Goal: Task Accomplishment & Management: Complete application form

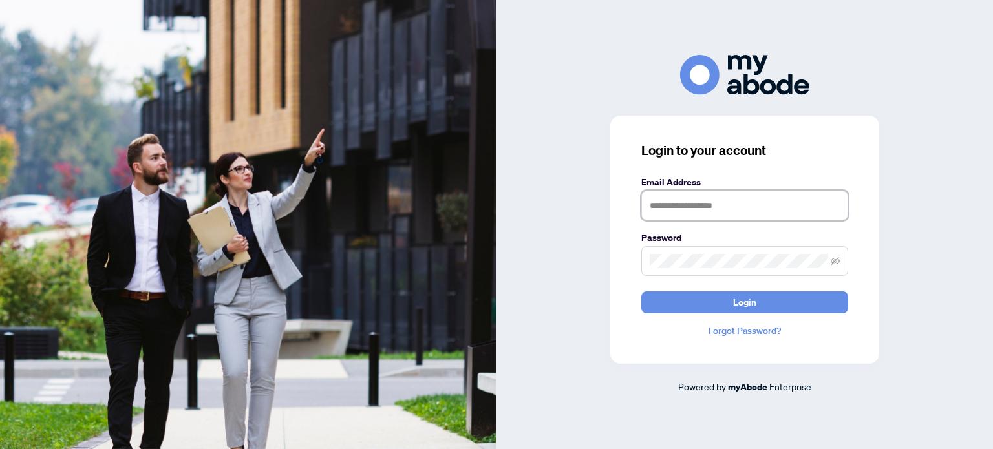
click at [647, 202] on input "text" at bounding box center [744, 206] width 207 height 30
type input "**********"
click at [645, 260] on span at bounding box center [744, 261] width 207 height 30
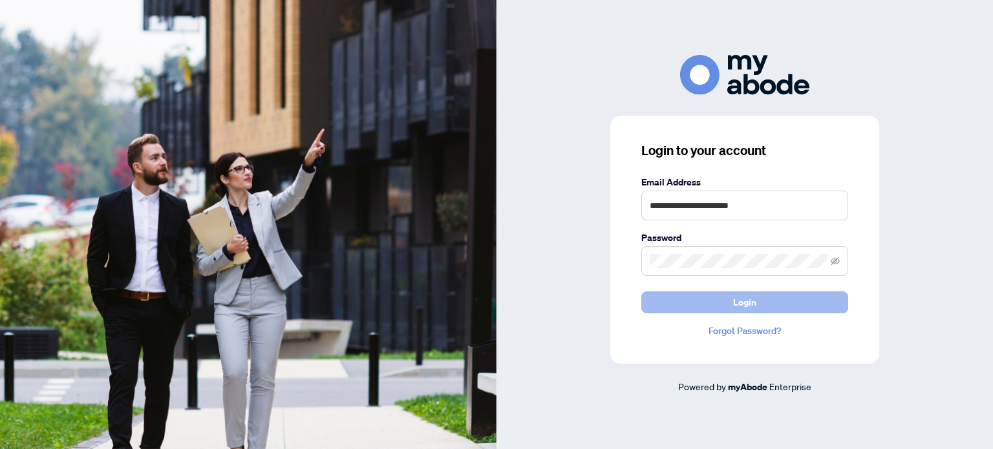
click at [658, 302] on button "Login" at bounding box center [744, 302] width 207 height 22
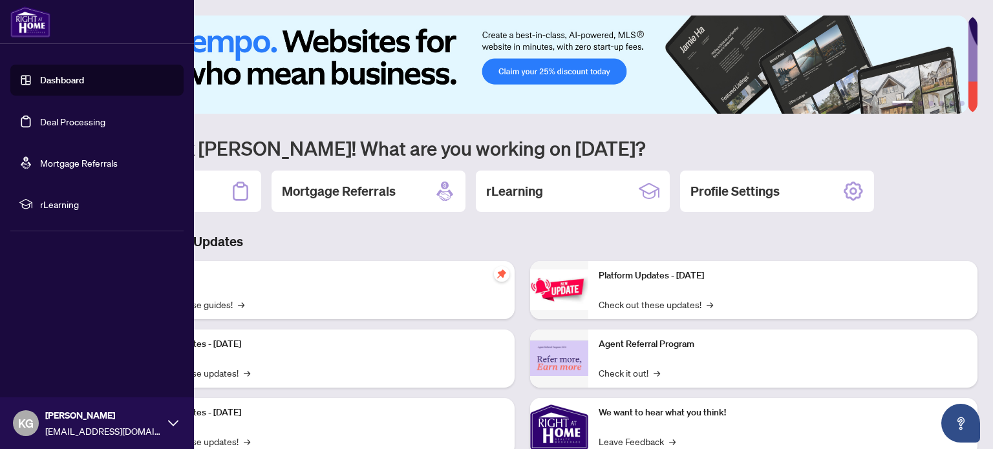
click at [57, 77] on link "Dashboard" at bounding box center [62, 80] width 44 height 12
click at [70, 125] on link "Deal Processing" at bounding box center [72, 122] width 65 height 12
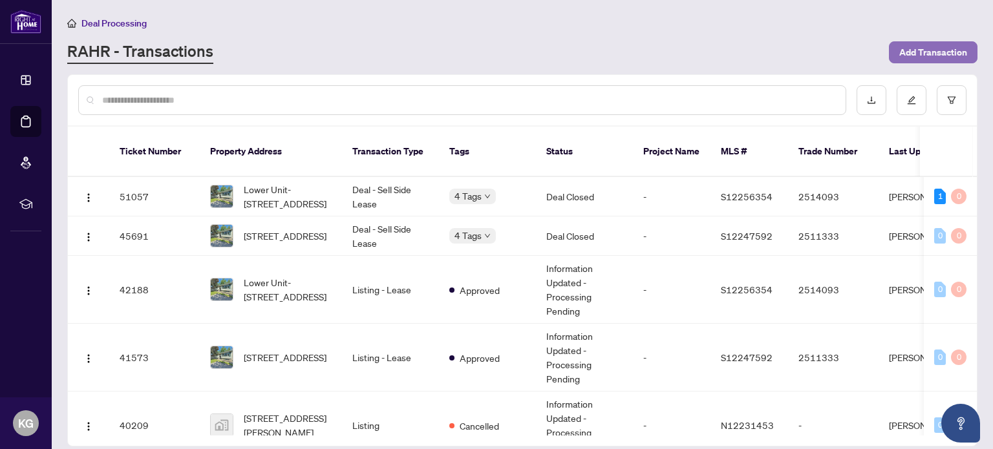
click at [905, 51] on span "Add Transaction" at bounding box center [933, 52] width 68 height 21
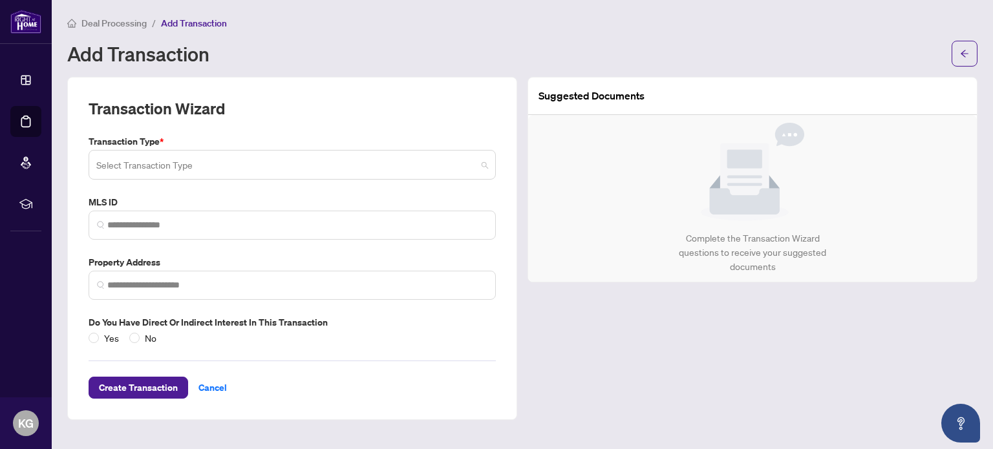
click at [482, 163] on span at bounding box center [292, 165] width 392 height 25
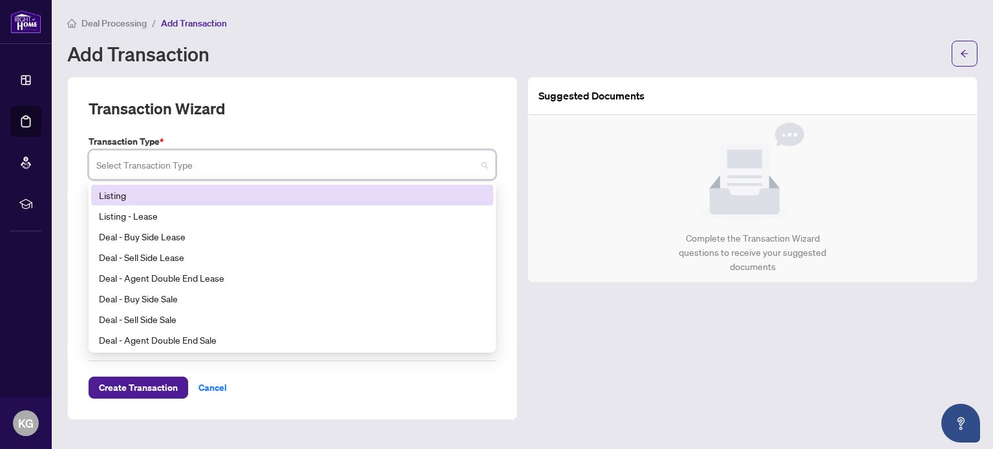
click at [364, 195] on div "Listing" at bounding box center [292, 195] width 386 height 14
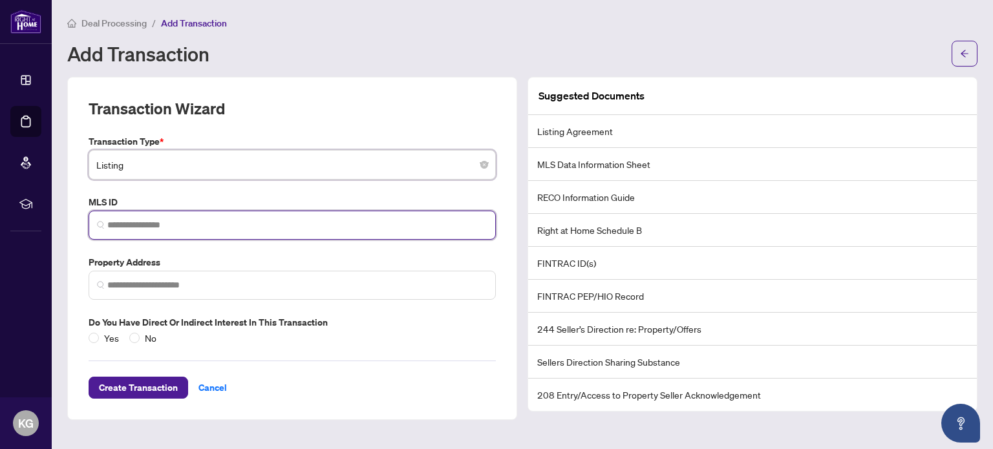
click at [364, 219] on input "search" at bounding box center [297, 225] width 380 height 14
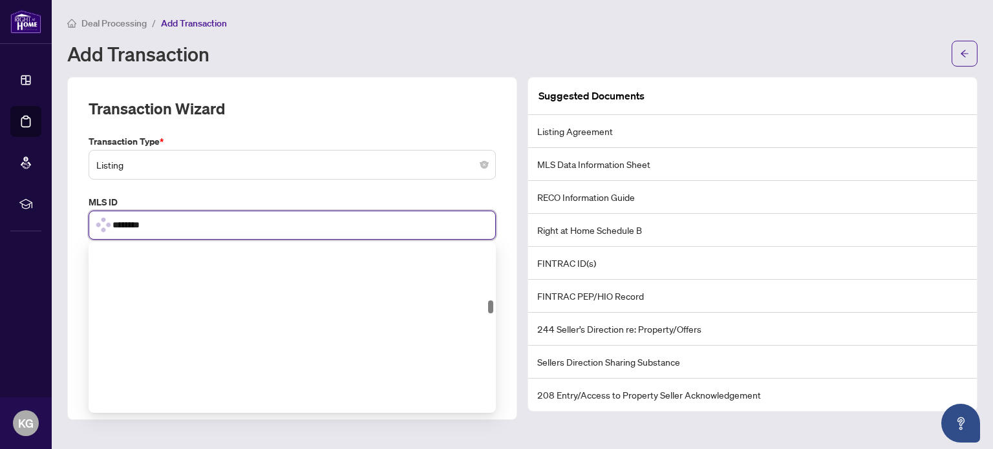
scroll to position [772, 0]
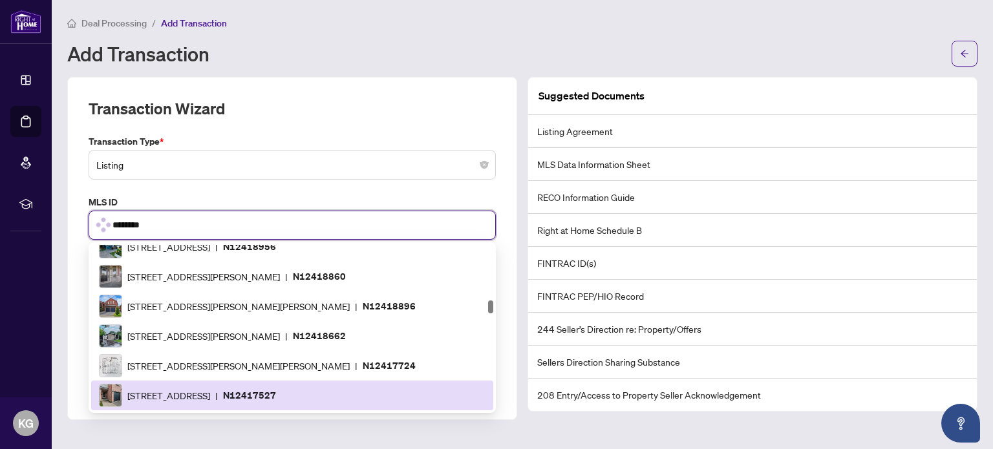
type input "*********"
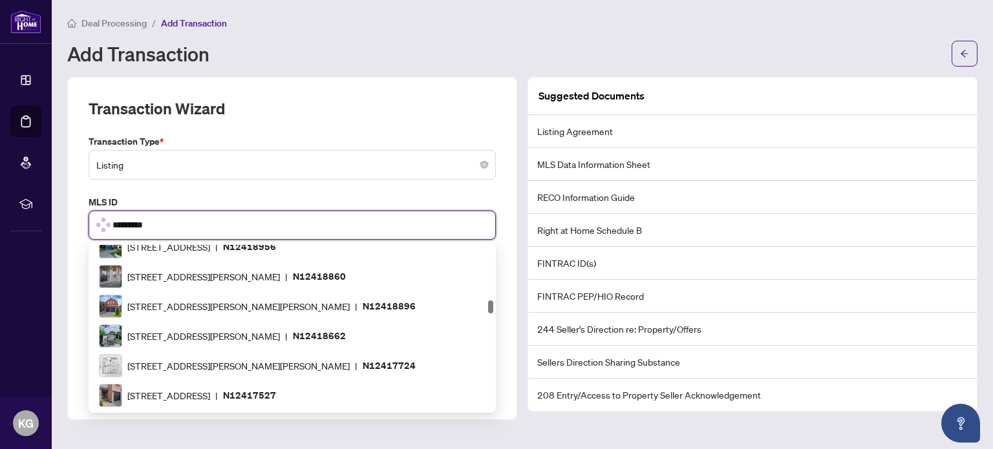
scroll to position [0, 0]
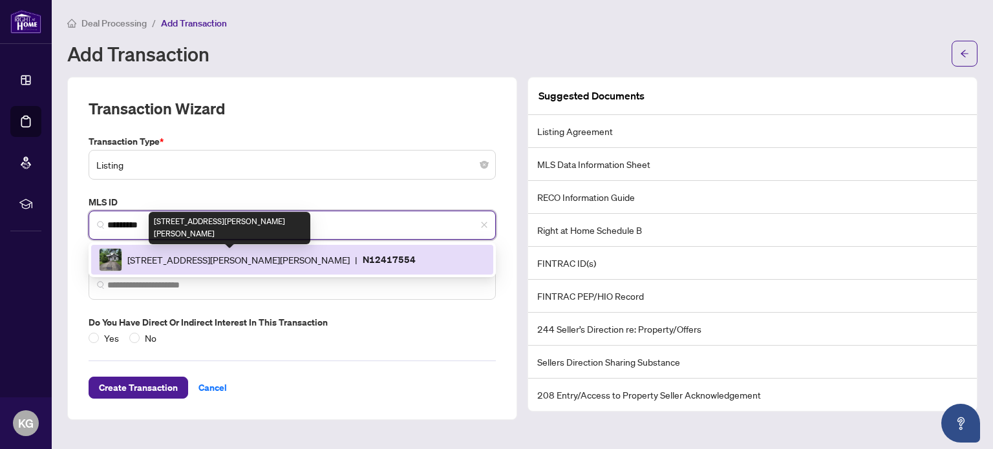
click at [189, 259] on span "110 Ethel Park Dr, Brock, Ontario L0K 1A0, Canada" at bounding box center [238, 260] width 222 height 14
type input "**********"
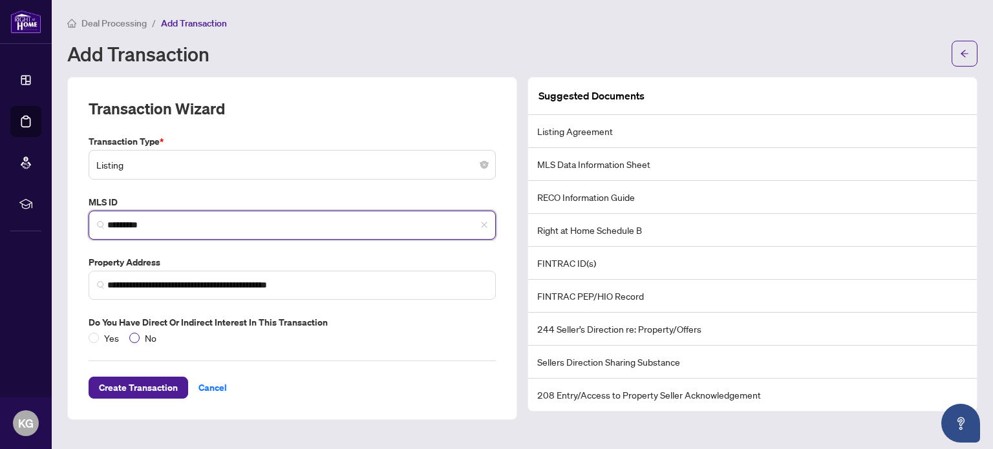
type input "*********"
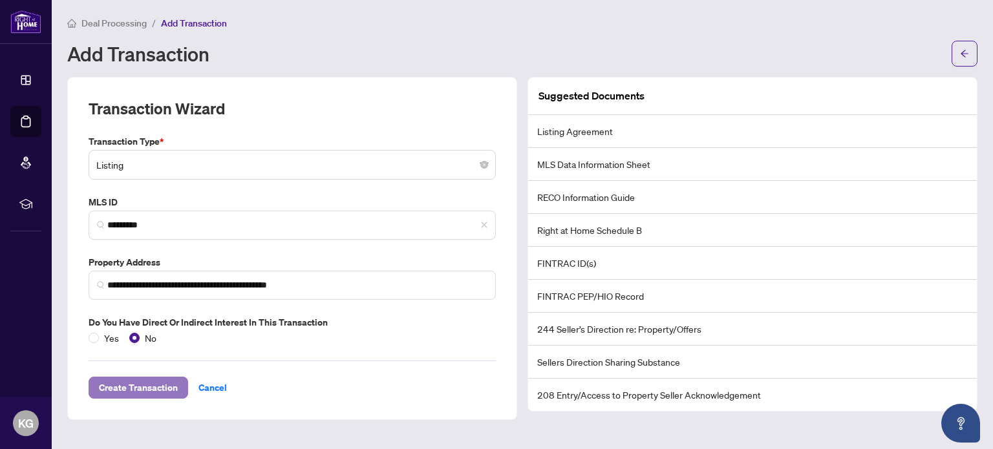
click at [142, 384] on span "Create Transaction" at bounding box center [138, 387] width 79 height 21
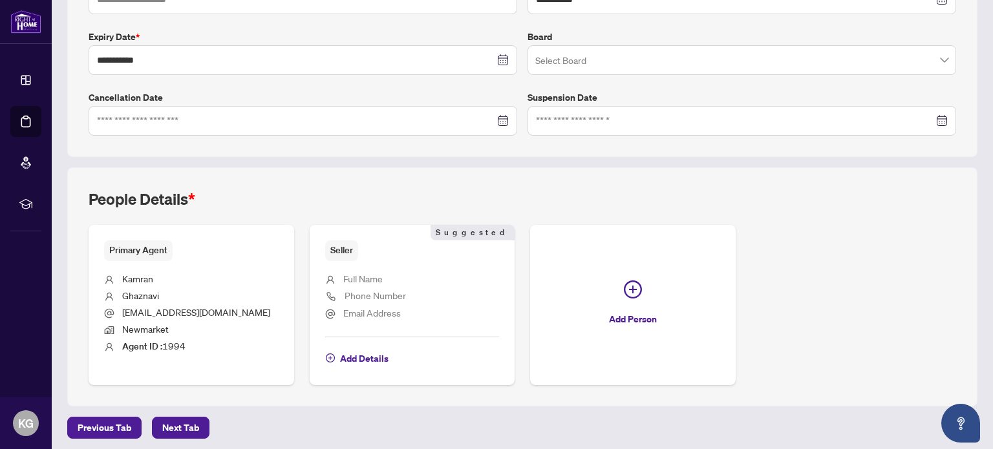
scroll to position [328, 0]
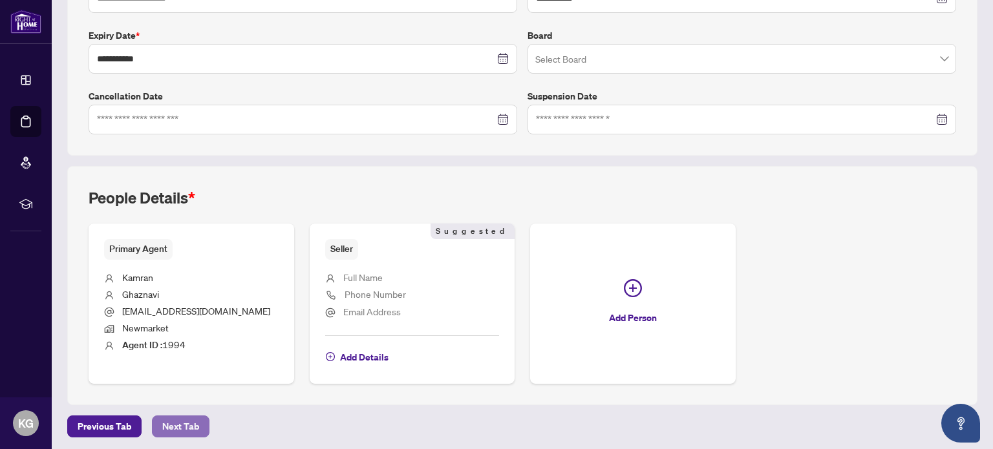
click at [185, 418] on span "Next Tab" at bounding box center [180, 426] width 37 height 21
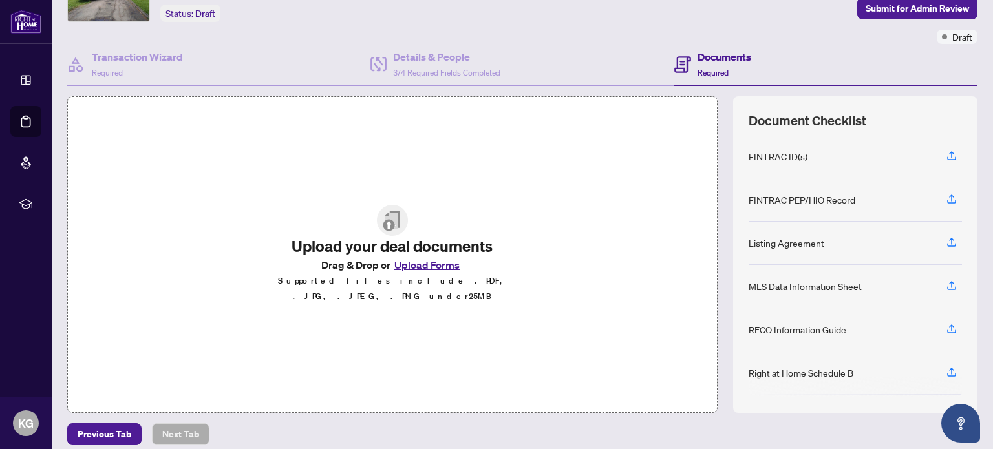
scroll to position [90, 0]
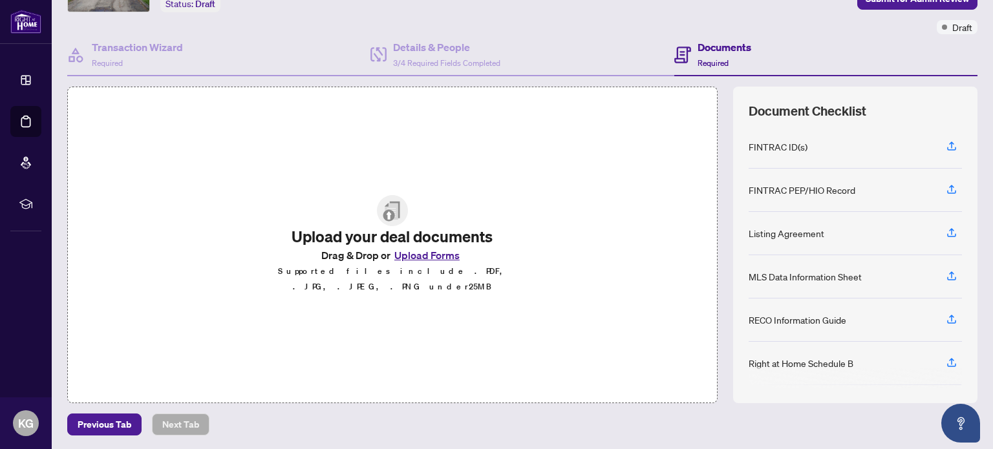
click at [414, 263] on button "Upload Forms" at bounding box center [426, 255] width 73 height 17
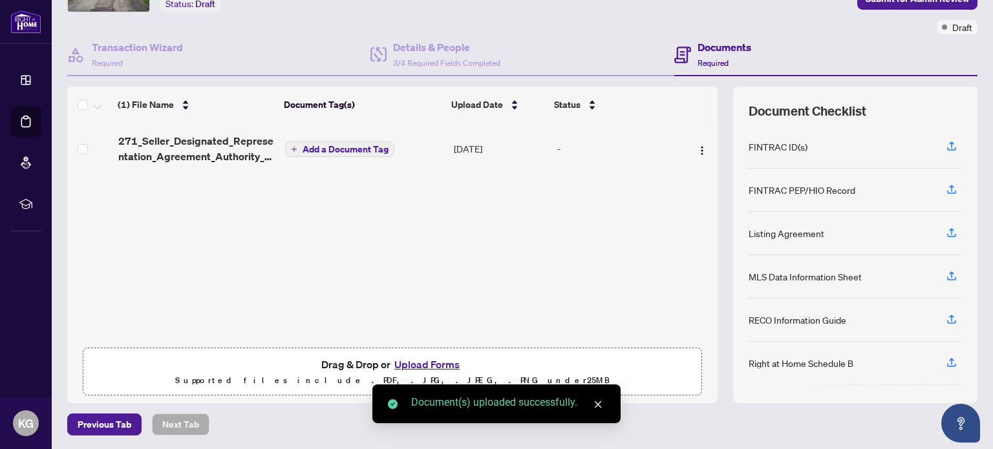
click at [328, 148] on span "Add a Document Tag" at bounding box center [345, 149] width 86 height 9
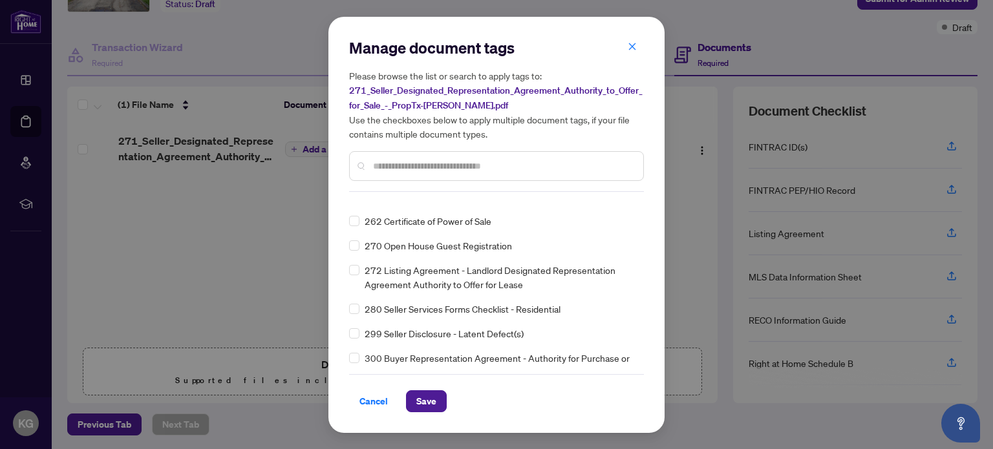
scroll to position [0, 0]
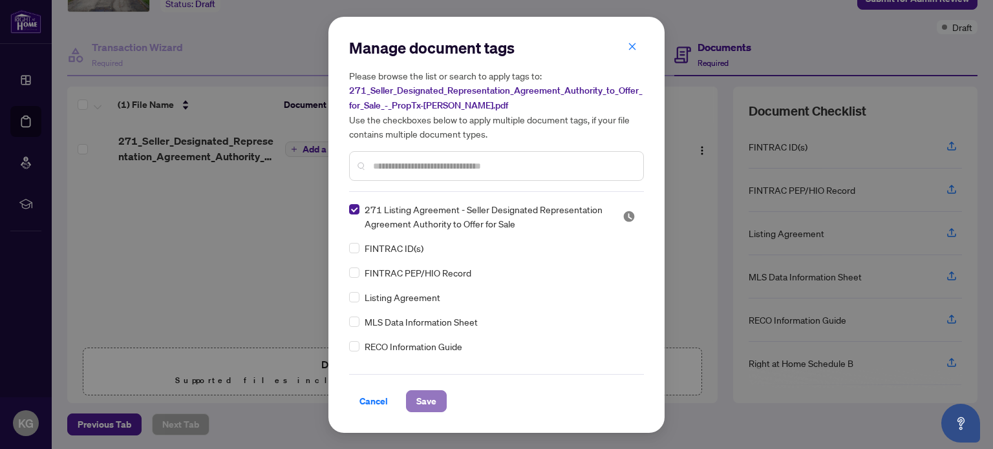
click at [418, 394] on span "Save" at bounding box center [426, 401] width 20 height 21
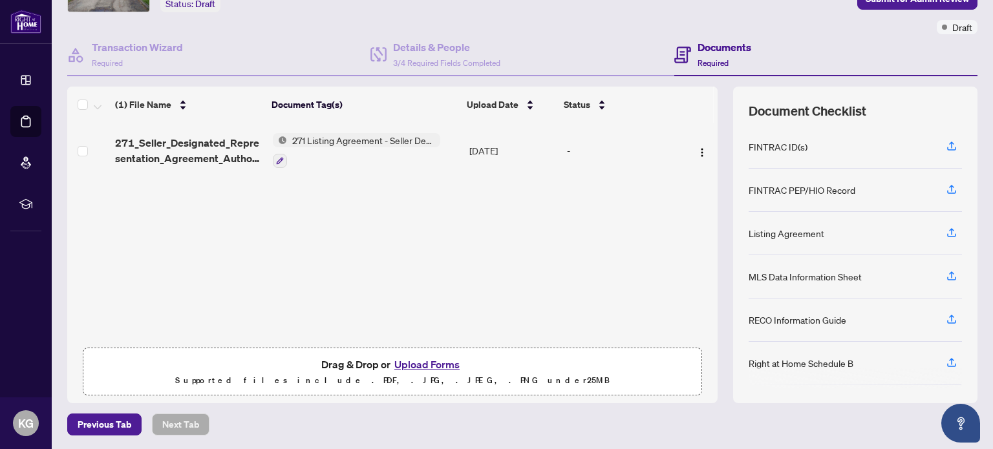
click at [279, 157] on icon "button" at bounding box center [280, 161] width 8 height 8
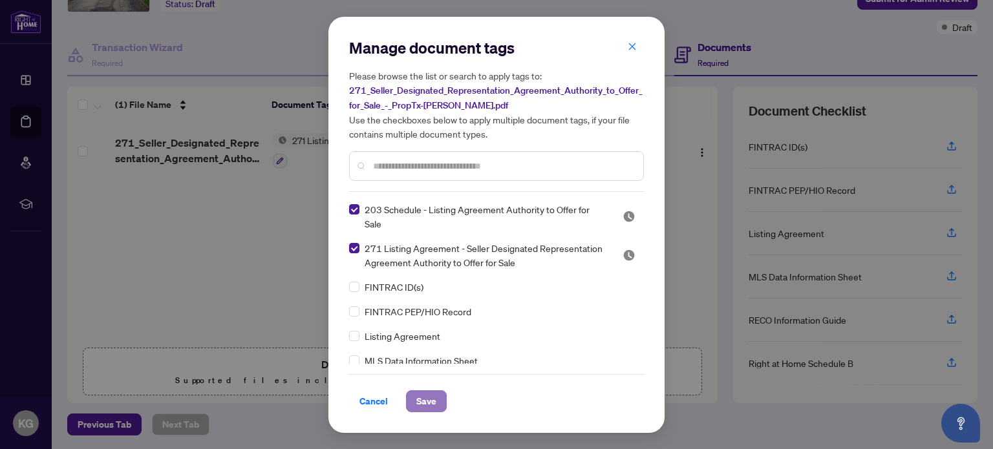
click at [439, 397] on button "Save" at bounding box center [426, 401] width 41 height 22
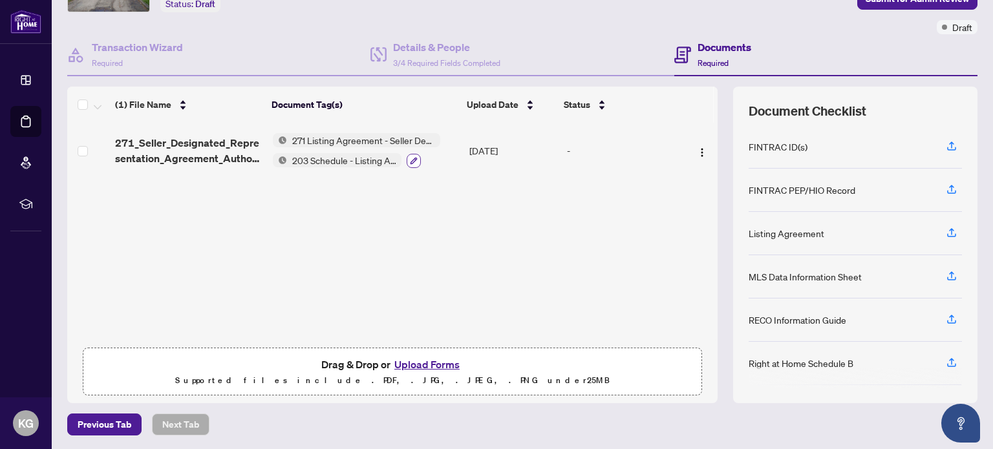
click at [410, 158] on icon "button" at bounding box center [414, 161] width 8 height 8
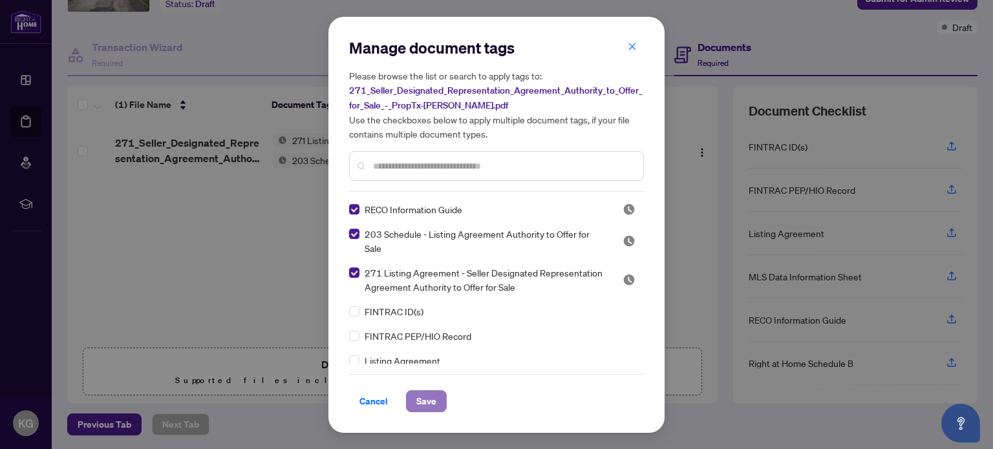
click at [421, 397] on span "Save" at bounding box center [426, 401] width 20 height 21
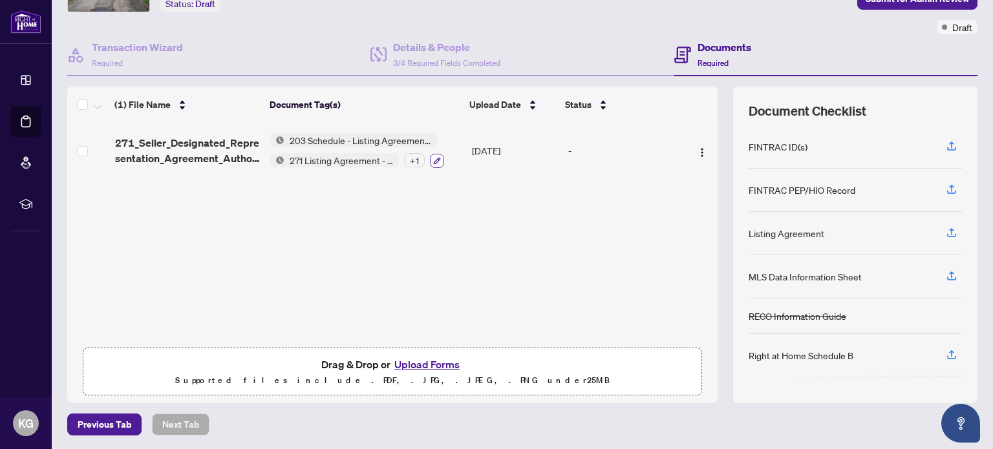
click at [434, 157] on icon "button" at bounding box center [437, 160] width 7 height 7
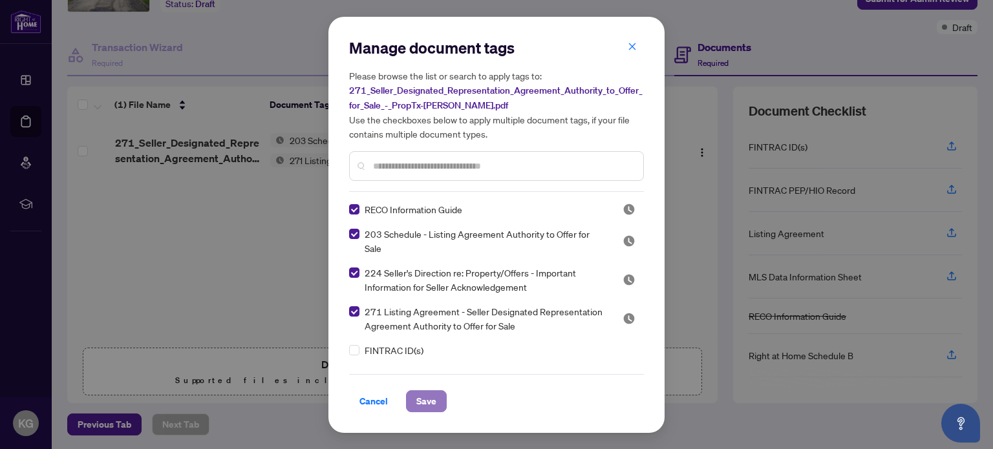
click at [431, 404] on span "Save" at bounding box center [426, 401] width 20 height 21
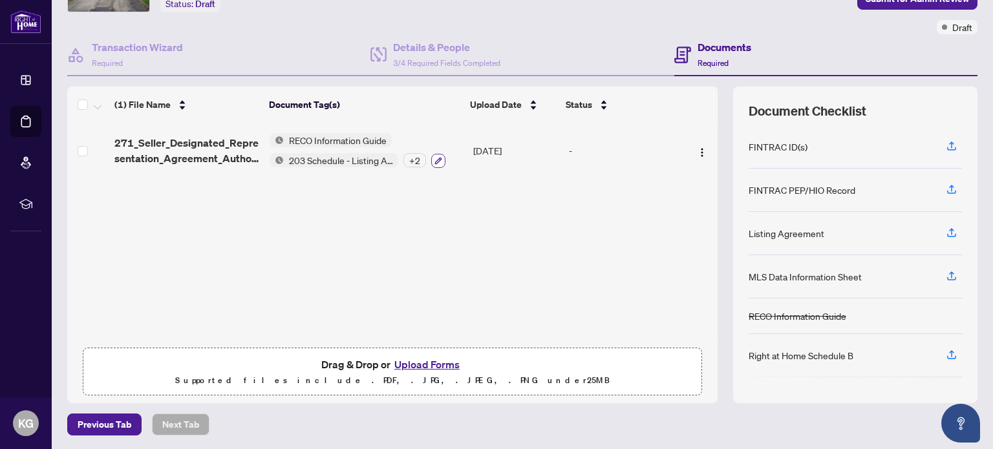
click at [437, 154] on button "button" at bounding box center [438, 161] width 14 height 14
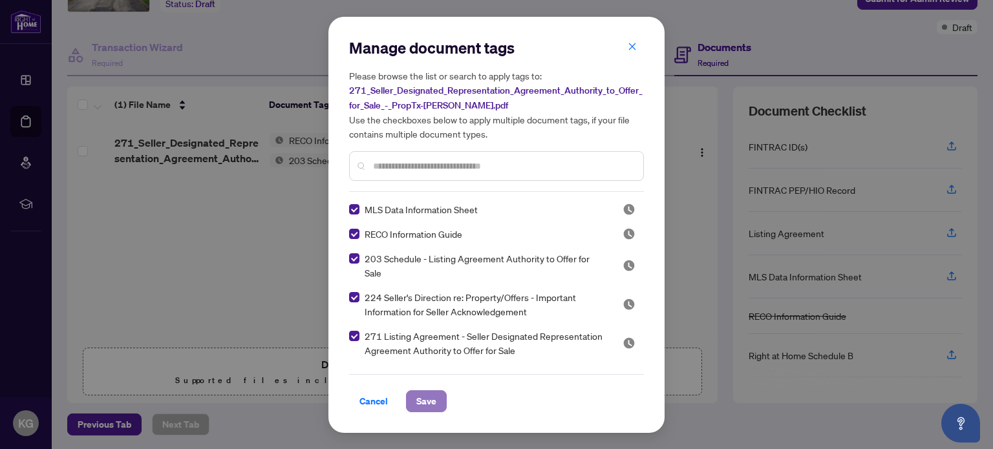
click at [423, 405] on span "Save" at bounding box center [426, 401] width 20 height 21
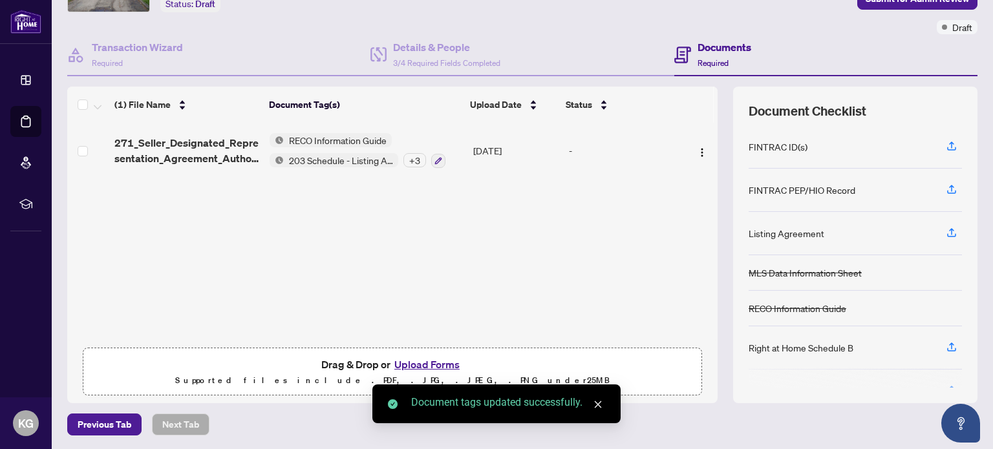
click at [422, 360] on button "Upload Forms" at bounding box center [426, 364] width 73 height 17
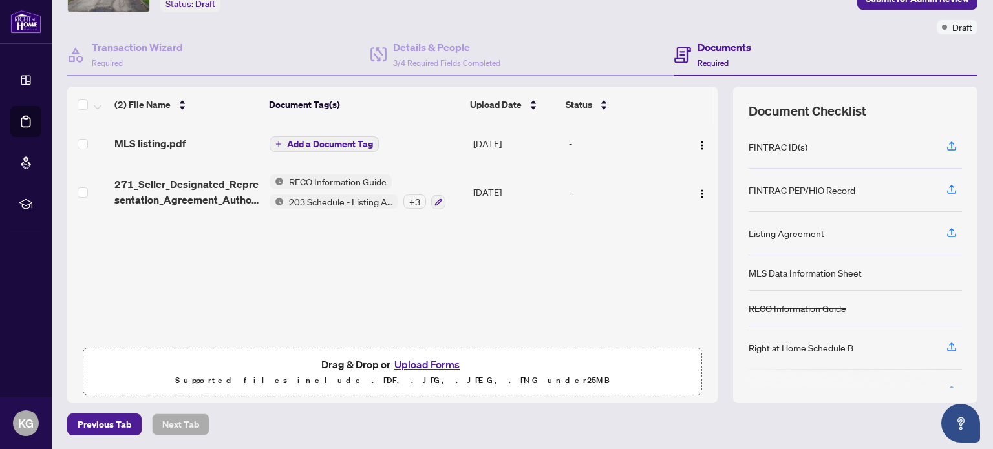
click at [357, 141] on span "Add a Document Tag" at bounding box center [330, 144] width 86 height 9
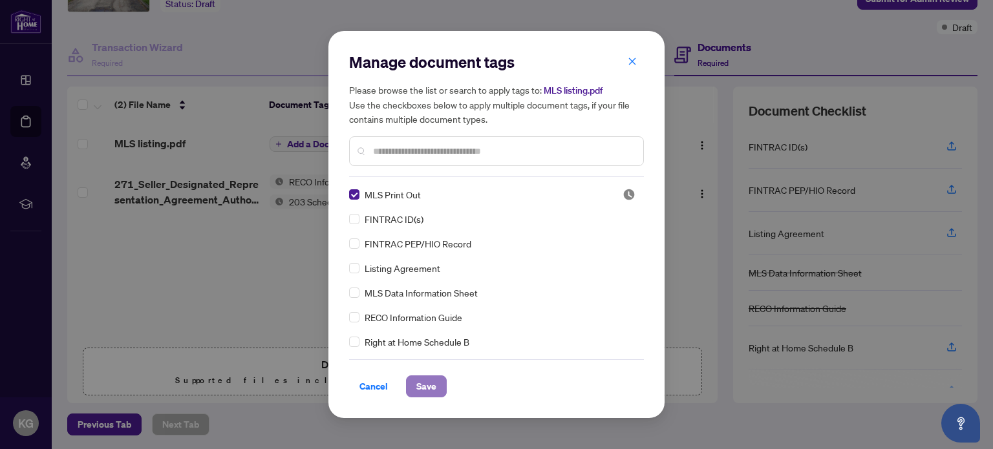
click at [429, 383] on span "Save" at bounding box center [426, 386] width 20 height 21
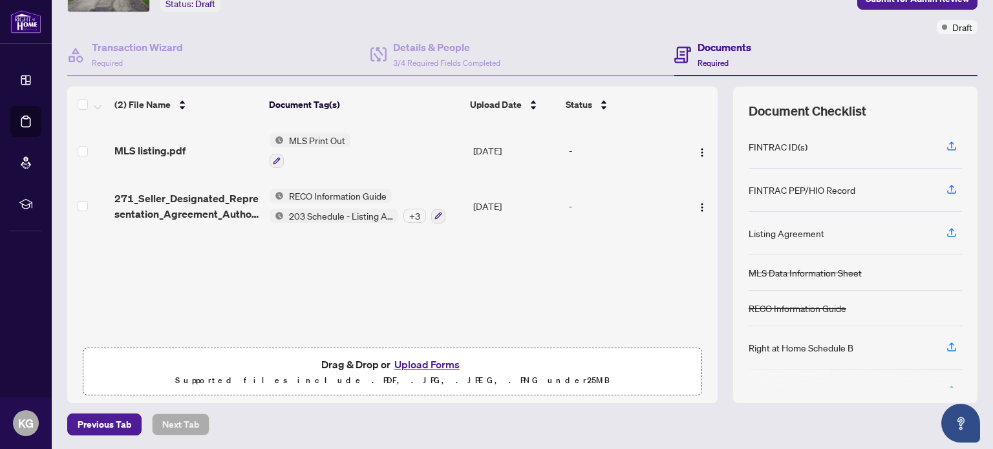
click at [410, 362] on button "Upload Forms" at bounding box center [426, 364] width 73 height 17
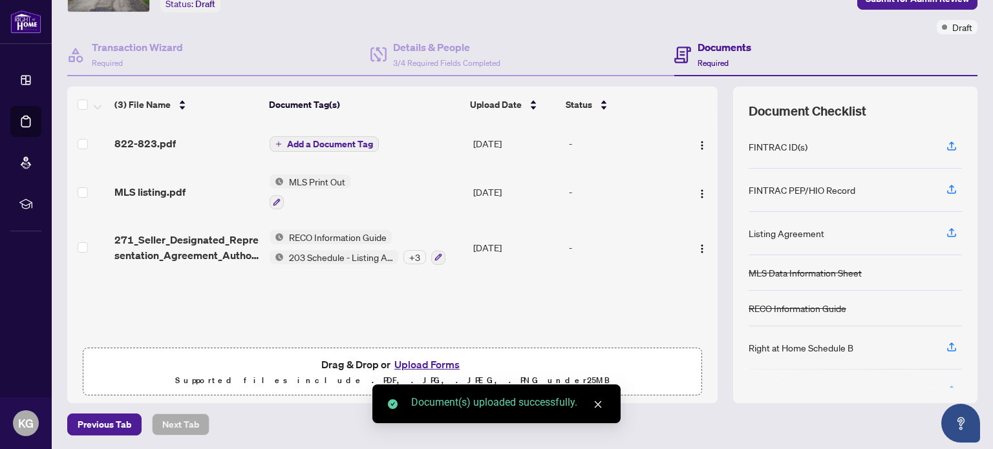
click at [309, 142] on span "Add a Document Tag" at bounding box center [330, 144] width 86 height 9
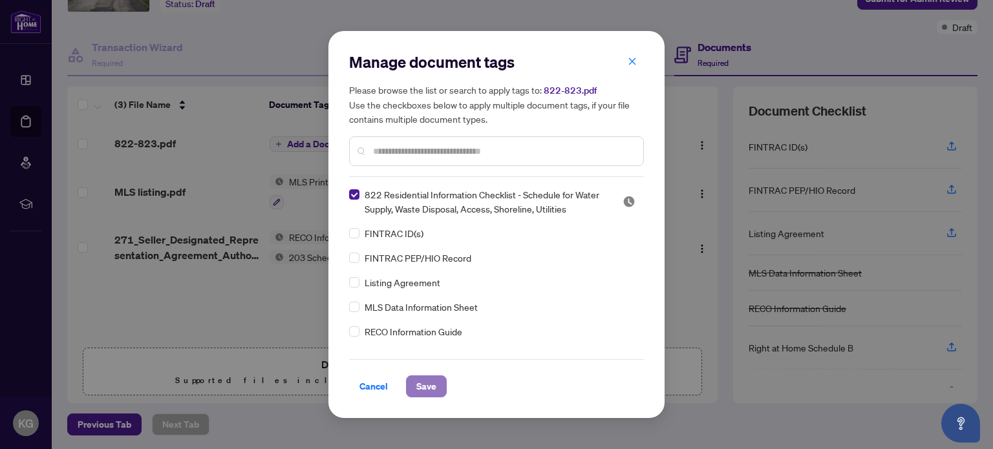
click at [416, 382] on span "Save" at bounding box center [426, 386] width 20 height 21
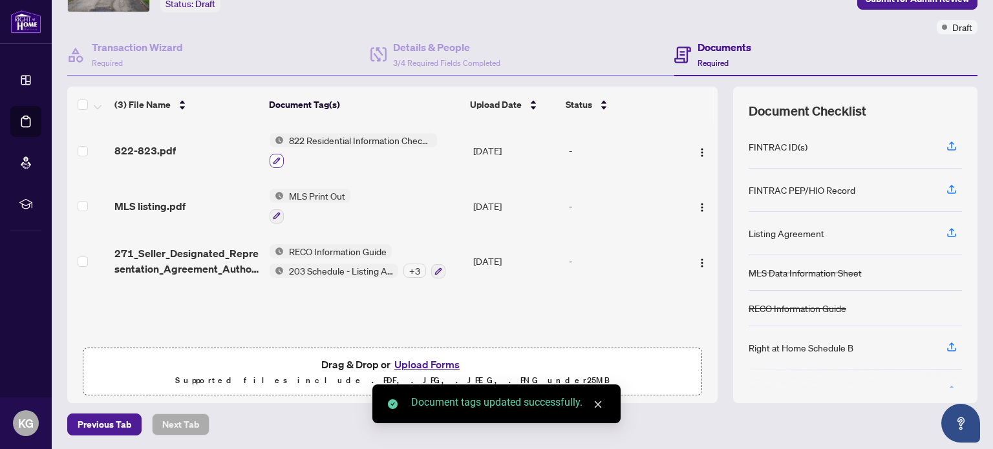
click at [279, 157] on button "button" at bounding box center [276, 161] width 14 height 14
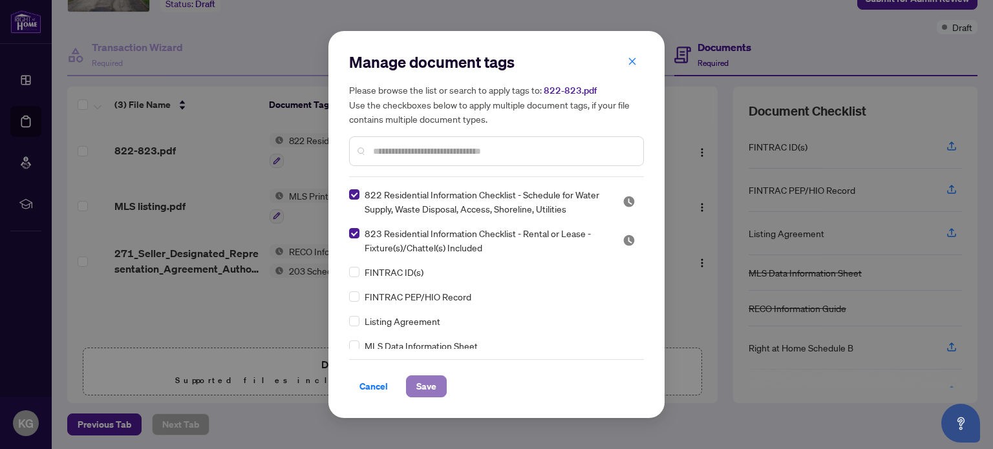
click at [442, 390] on button "Save" at bounding box center [426, 386] width 41 height 22
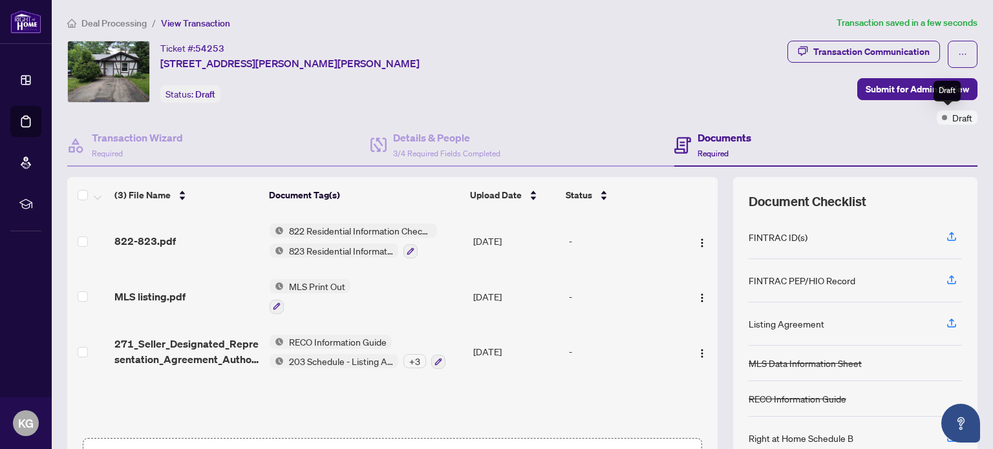
click at [952, 116] on span "Draft" at bounding box center [962, 118] width 20 height 14
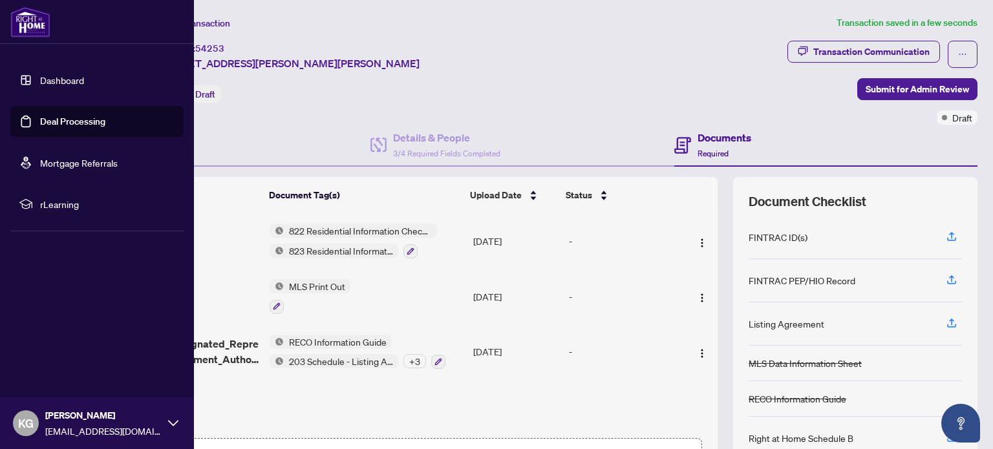
click at [62, 122] on link "Deal Processing" at bounding box center [72, 122] width 65 height 12
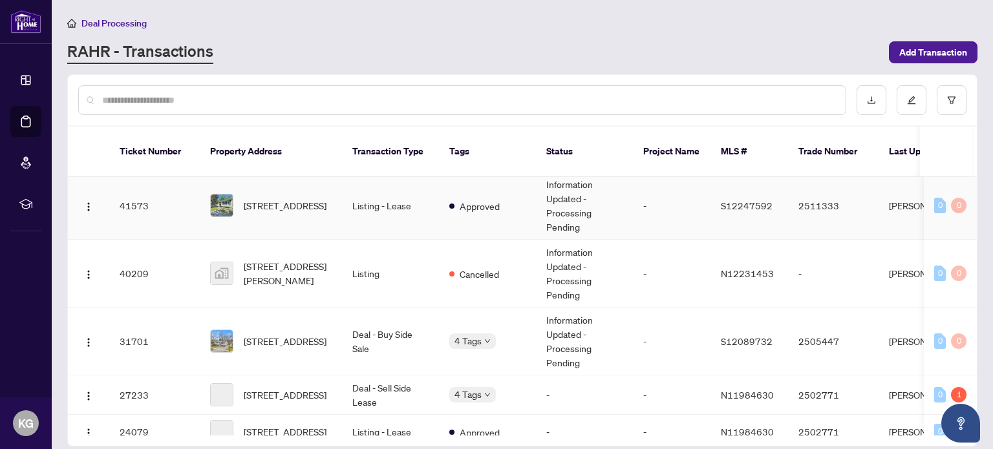
scroll to position [194, 0]
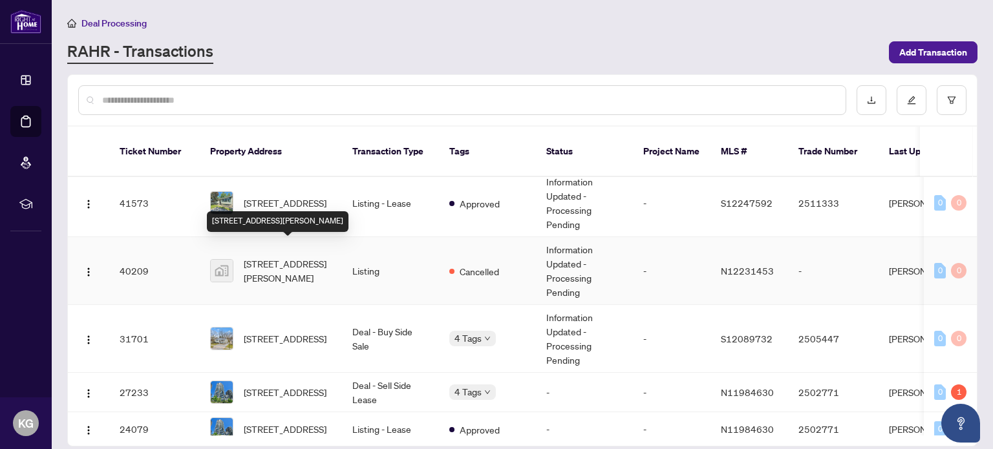
click at [285, 257] on span "110 Ethel Park Drive, Beaverton, ON, Canada" at bounding box center [288, 271] width 88 height 28
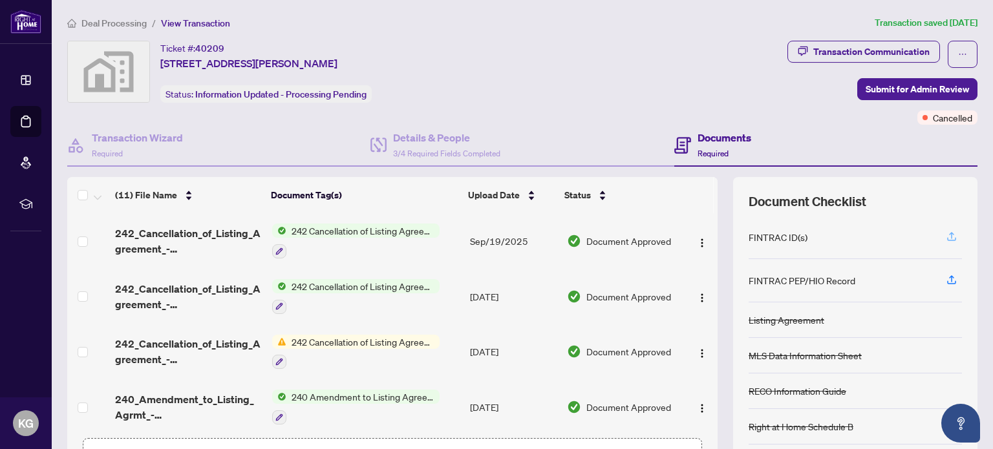
click at [945, 234] on icon "button" at bounding box center [951, 237] width 12 height 12
click at [865, 85] on span "Submit for Admin Review" at bounding box center [916, 89] width 103 height 21
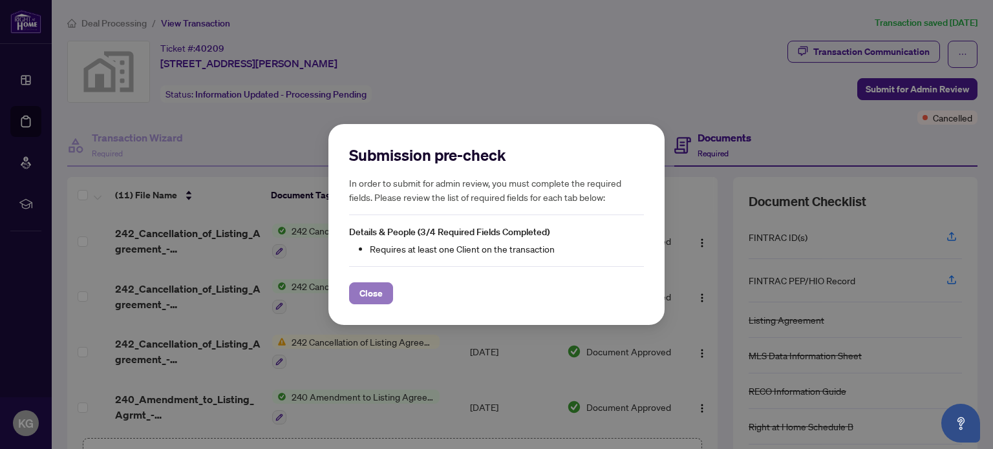
click at [377, 286] on span "Close" at bounding box center [370, 293] width 23 height 21
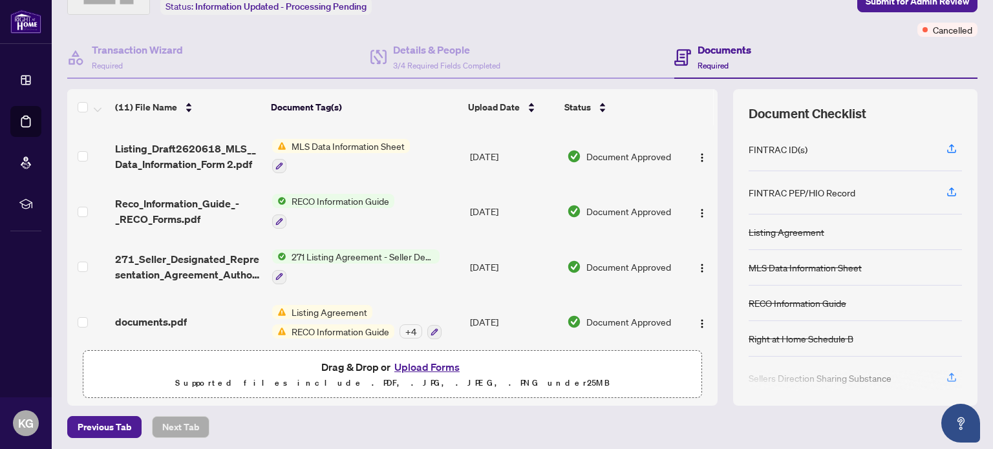
scroll to position [90, 0]
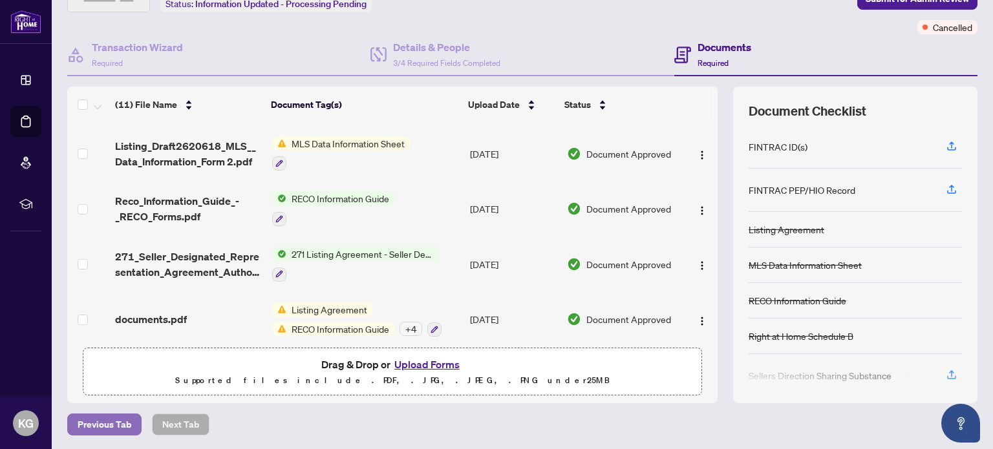
click at [119, 421] on span "Previous Tab" at bounding box center [105, 424] width 54 height 21
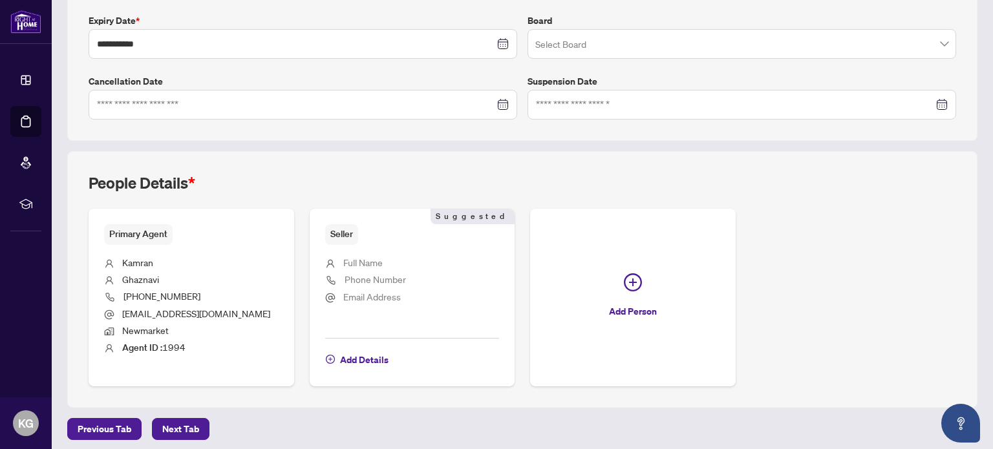
scroll to position [346, 0]
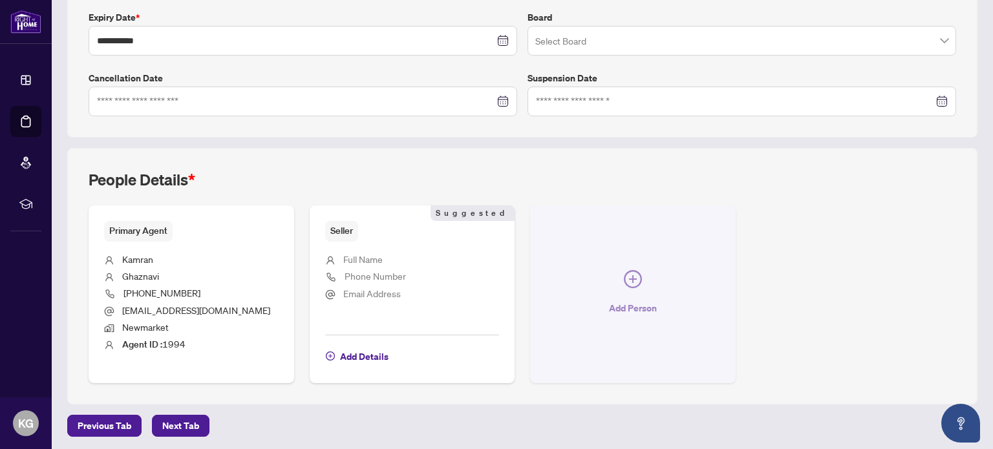
click at [636, 283] on button "Add Person" at bounding box center [632, 293] width 205 height 177
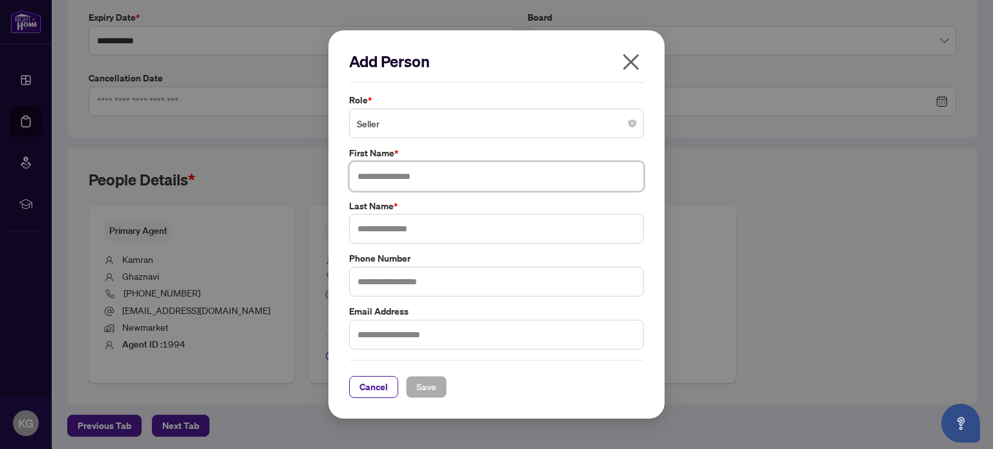
click at [499, 177] on input "text" at bounding box center [496, 177] width 295 height 30
type input "**********"
click at [516, 219] on input "text" at bounding box center [496, 229] width 295 height 30
type input "******"
click at [438, 381] on button "Save" at bounding box center [426, 387] width 41 height 22
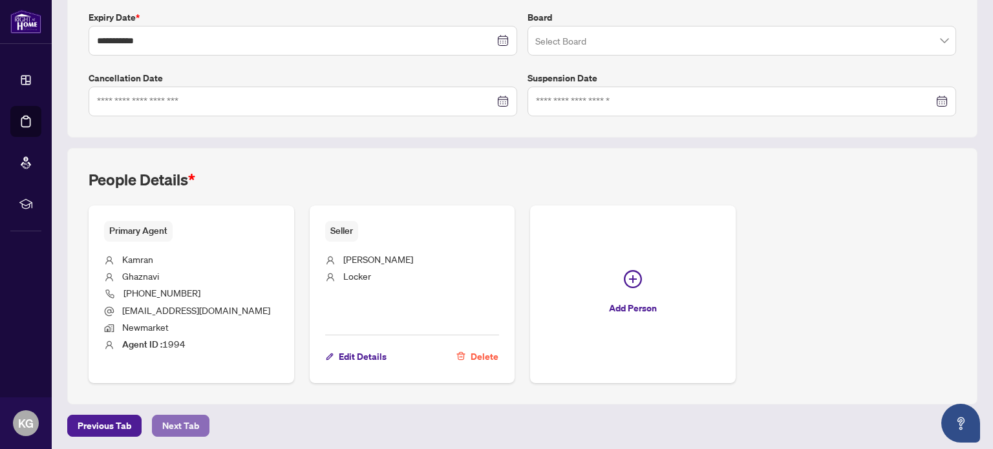
click at [165, 423] on span "Next Tab" at bounding box center [180, 426] width 37 height 21
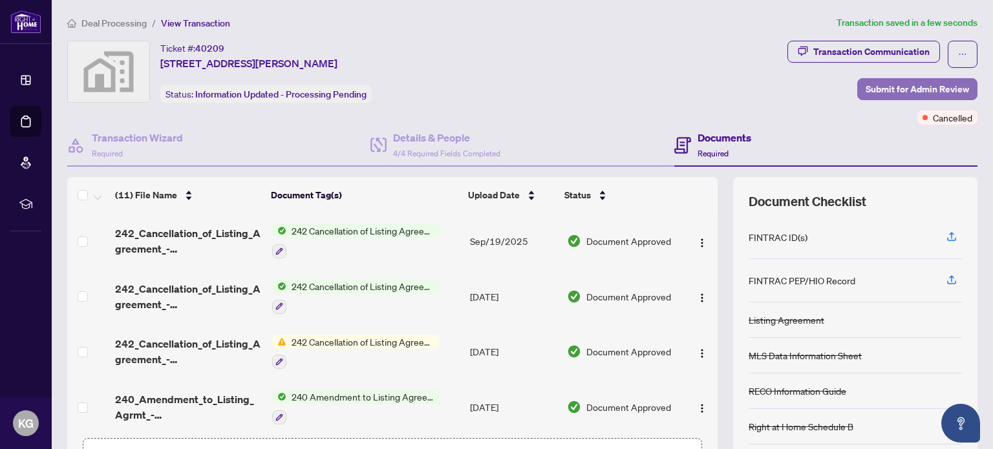
click at [865, 85] on span "Submit for Admin Review" at bounding box center [916, 89] width 103 height 21
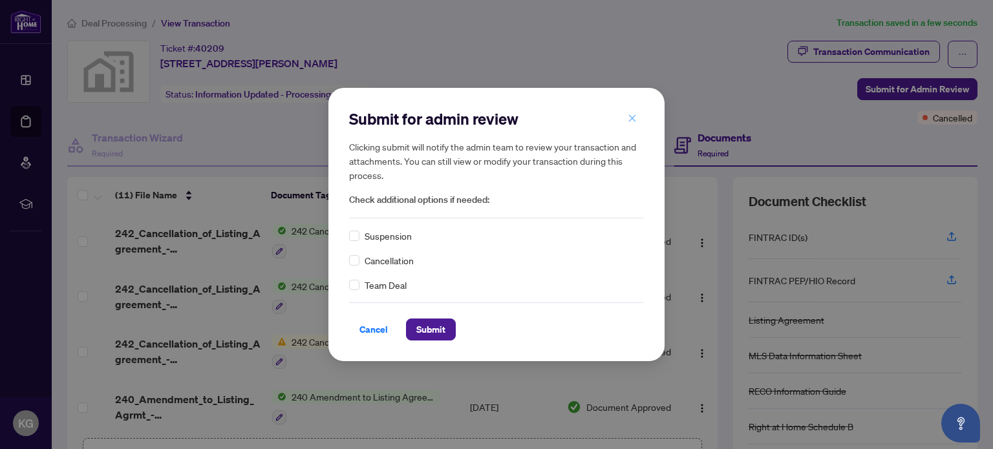
click at [640, 117] on button "button" at bounding box center [632, 118] width 26 height 22
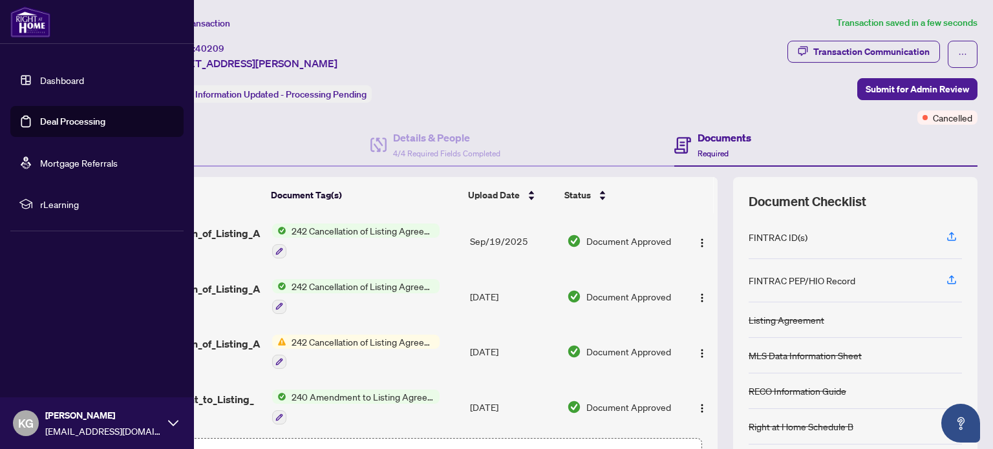
click at [65, 120] on link "Deal Processing" at bounding box center [72, 122] width 65 height 12
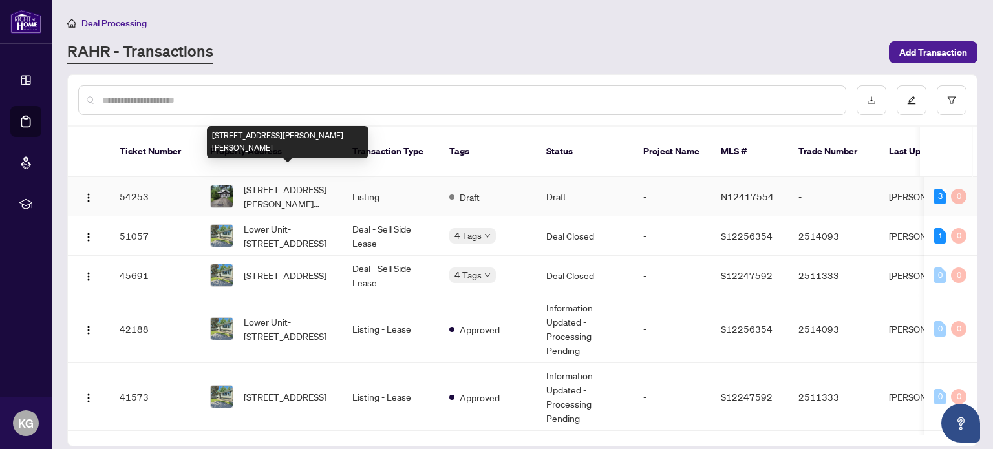
click at [281, 182] on span "110 Ethel Park Dr, Brock, Ontario L0K 1A0, Canada" at bounding box center [288, 196] width 88 height 28
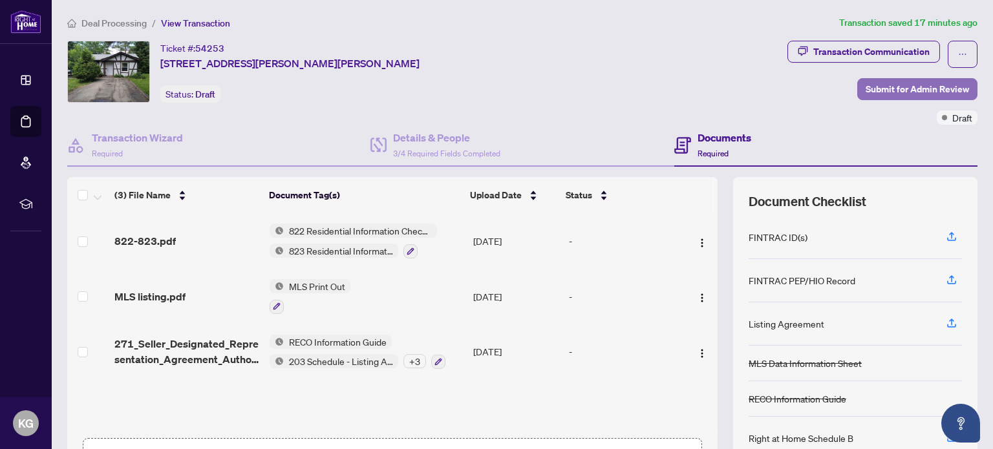
click at [874, 85] on span "Submit for Admin Review" at bounding box center [916, 89] width 103 height 21
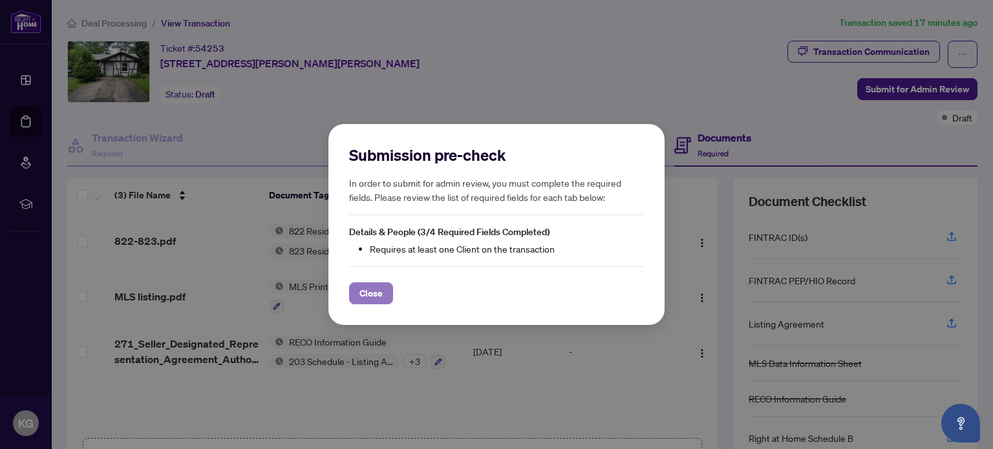
click at [391, 289] on button "Close" at bounding box center [371, 293] width 44 height 22
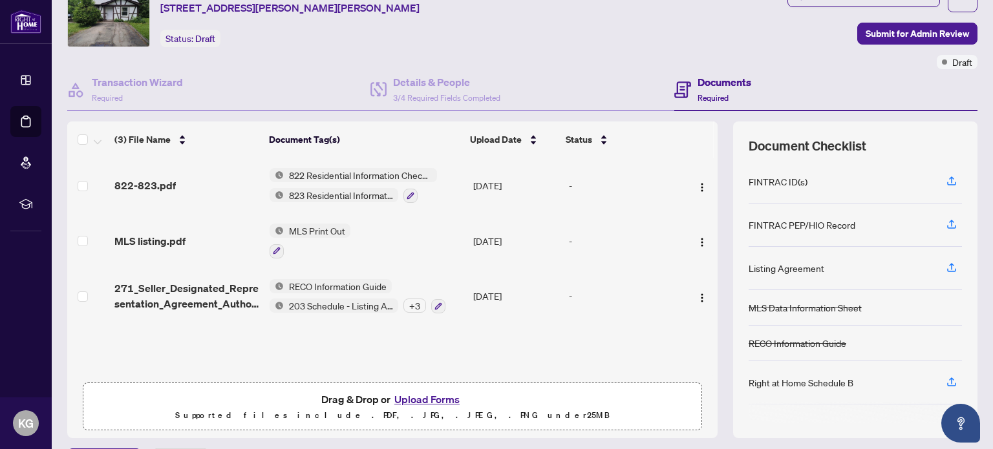
scroll to position [90, 0]
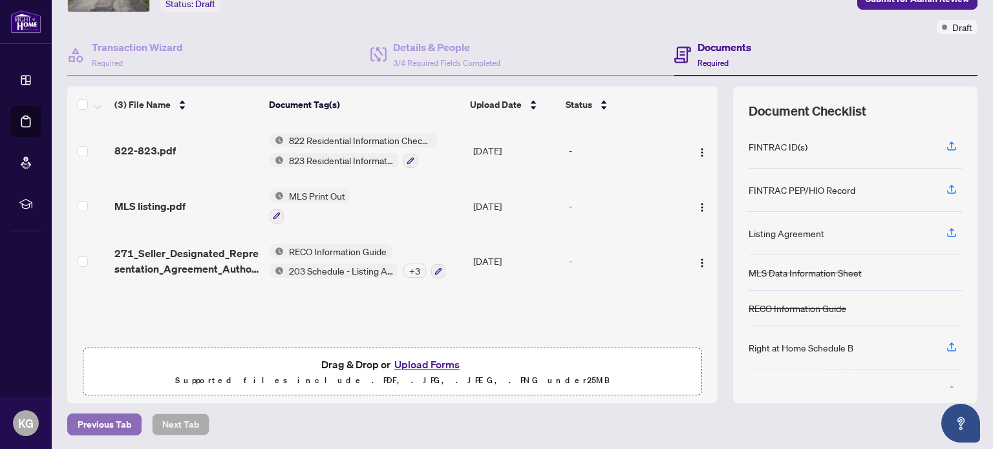
click at [124, 418] on span "Previous Tab" at bounding box center [105, 424] width 54 height 21
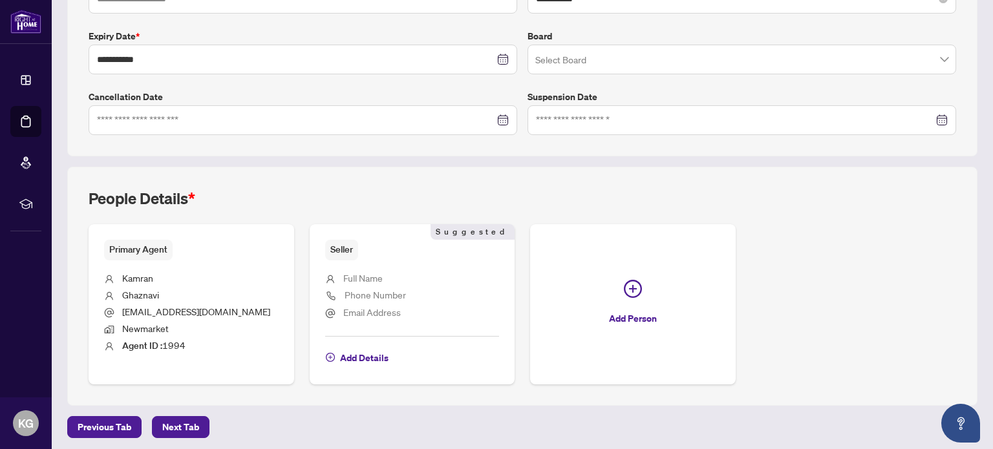
scroll to position [328, 0]
click at [368, 350] on span "Add Details" at bounding box center [364, 357] width 48 height 21
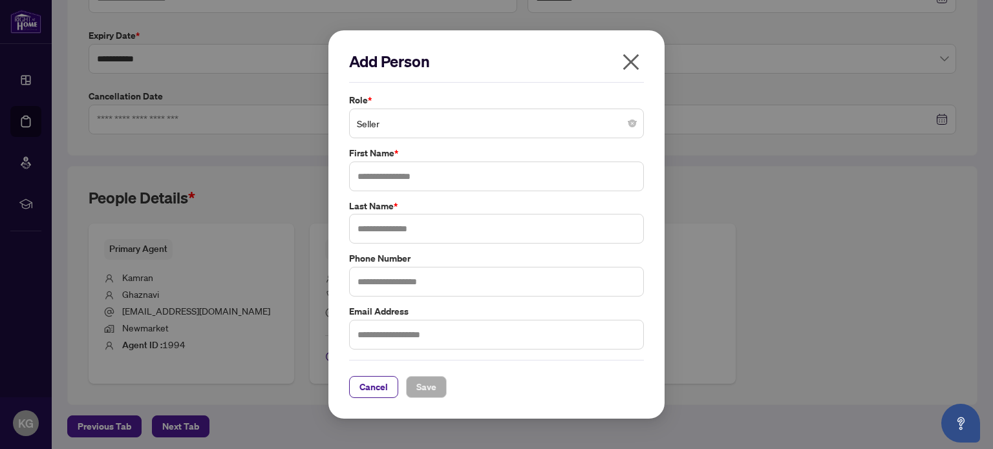
click at [398, 120] on span "Seller" at bounding box center [496, 123] width 279 height 25
click at [419, 168] on input "text" at bounding box center [496, 177] width 295 height 30
type input "**********"
click at [417, 218] on input "text" at bounding box center [496, 229] width 295 height 30
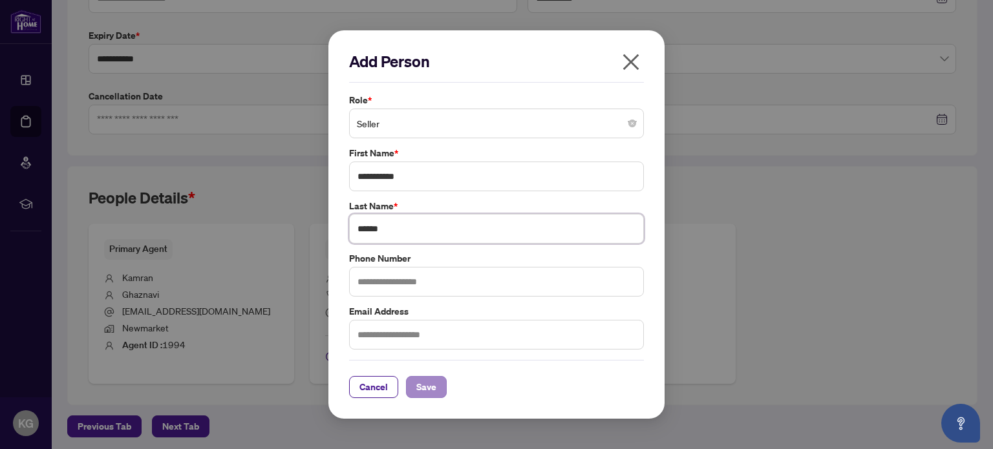
type input "******"
click at [426, 378] on span "Save" at bounding box center [426, 387] width 20 height 21
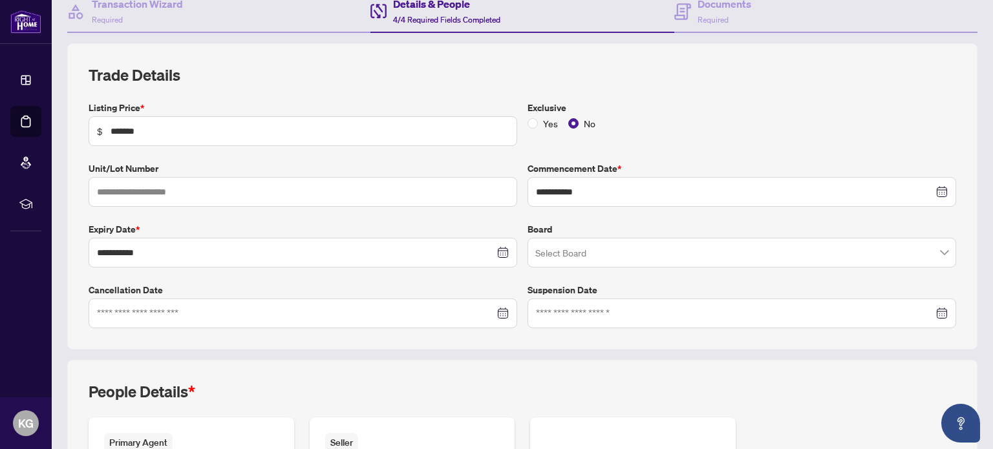
scroll to position [0, 0]
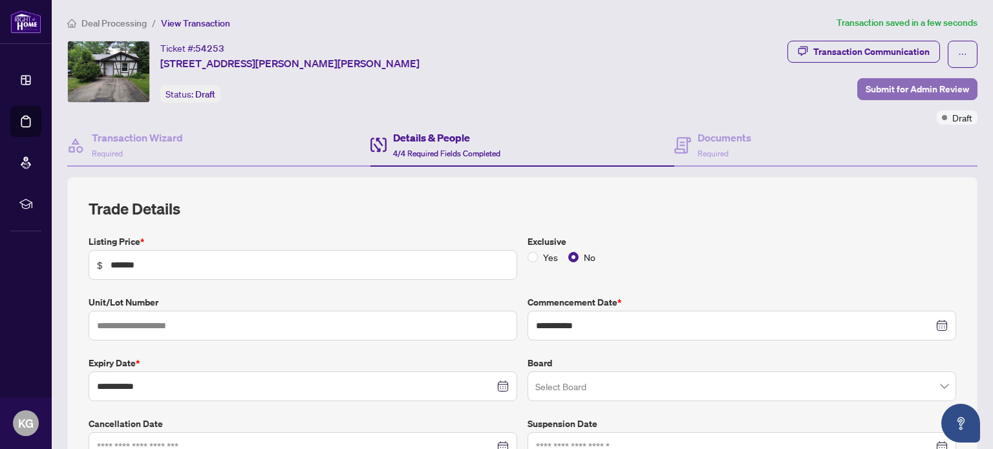
click at [882, 92] on span "Submit for Admin Review" at bounding box center [916, 89] width 103 height 21
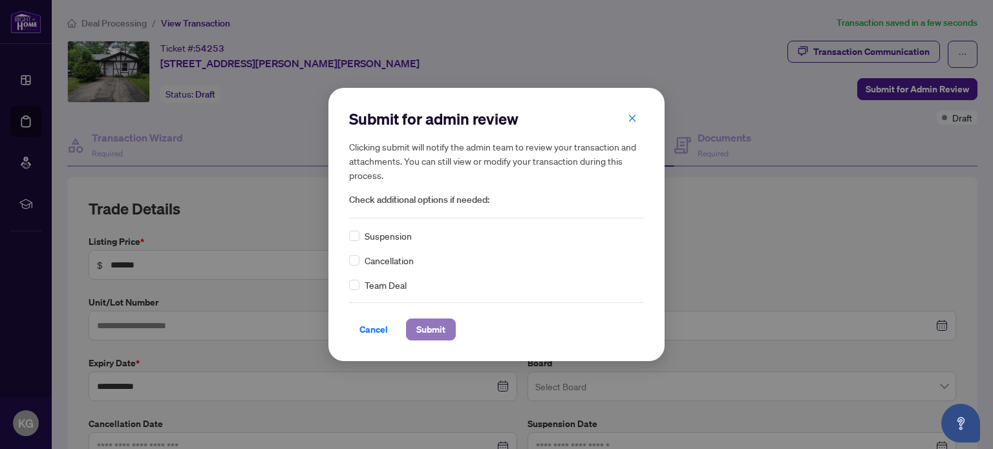
click at [441, 322] on span "Submit" at bounding box center [430, 329] width 29 height 21
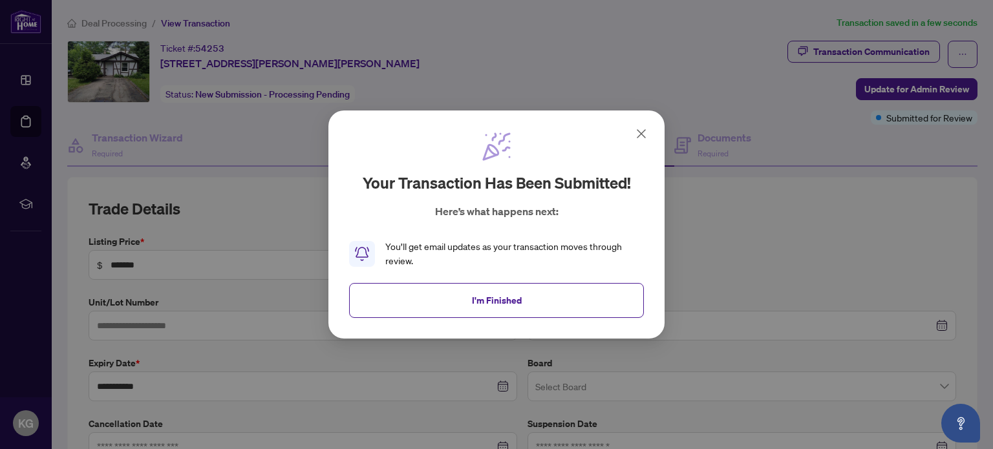
click at [636, 136] on icon at bounding box center [641, 134] width 16 height 16
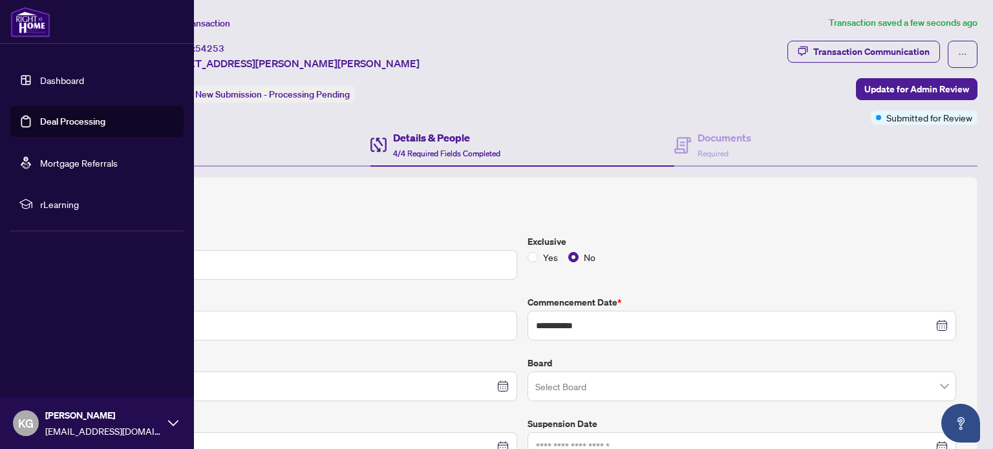
click at [74, 121] on link "Deal Processing" at bounding box center [72, 122] width 65 height 12
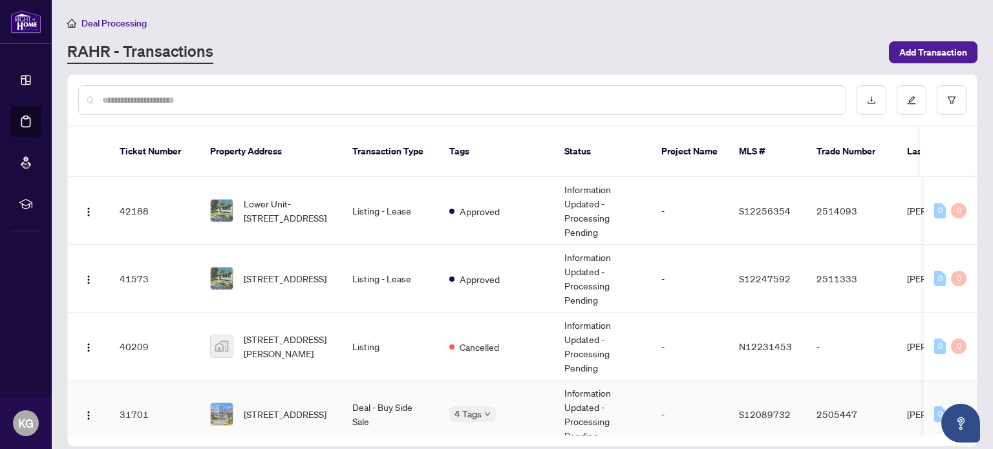
scroll to position [111, 0]
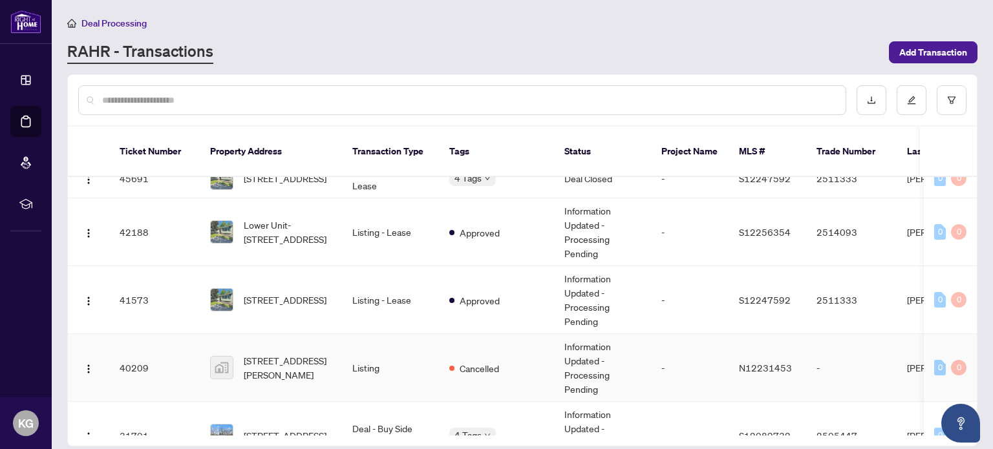
click at [585, 350] on td "Information Updated - Processing Pending" at bounding box center [602, 368] width 97 height 68
